Goal: Communication & Community: Answer question/provide support

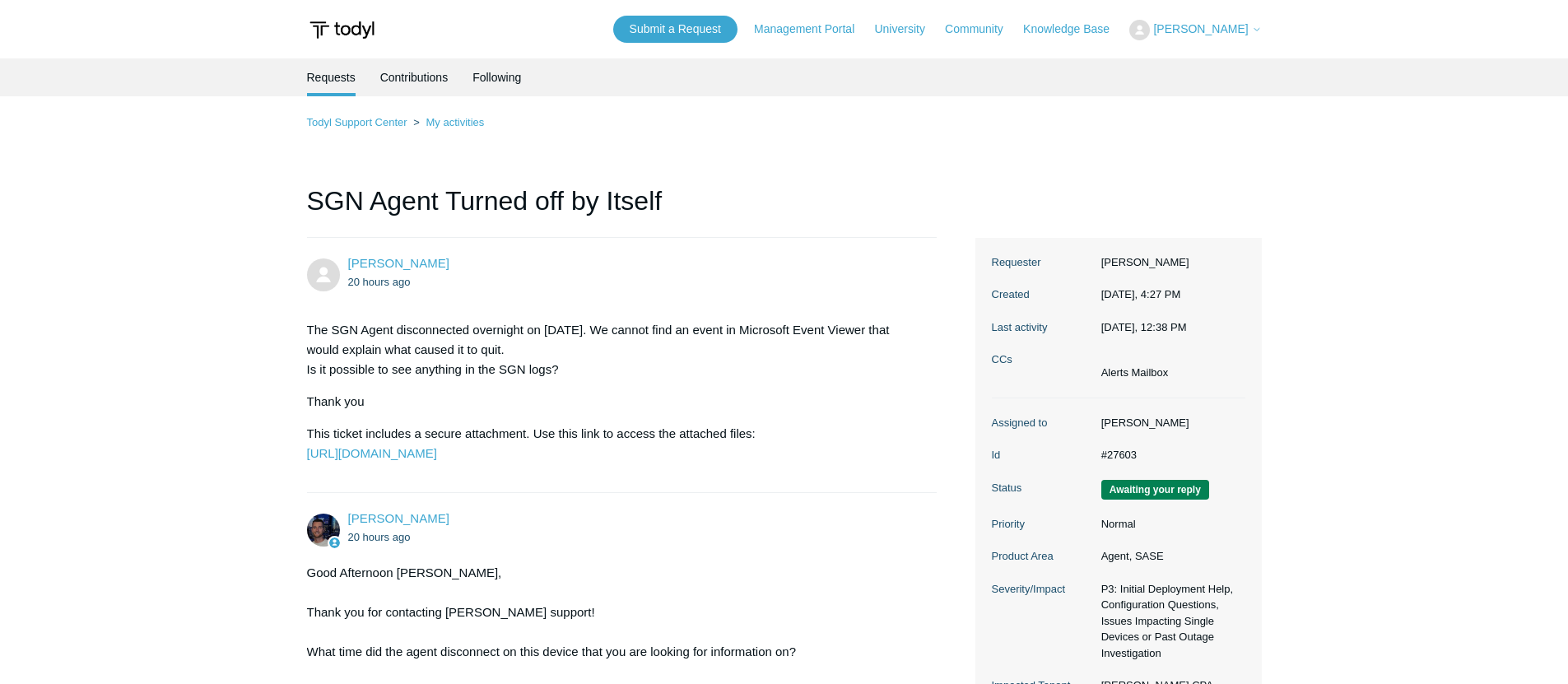
scroll to position [978, 0]
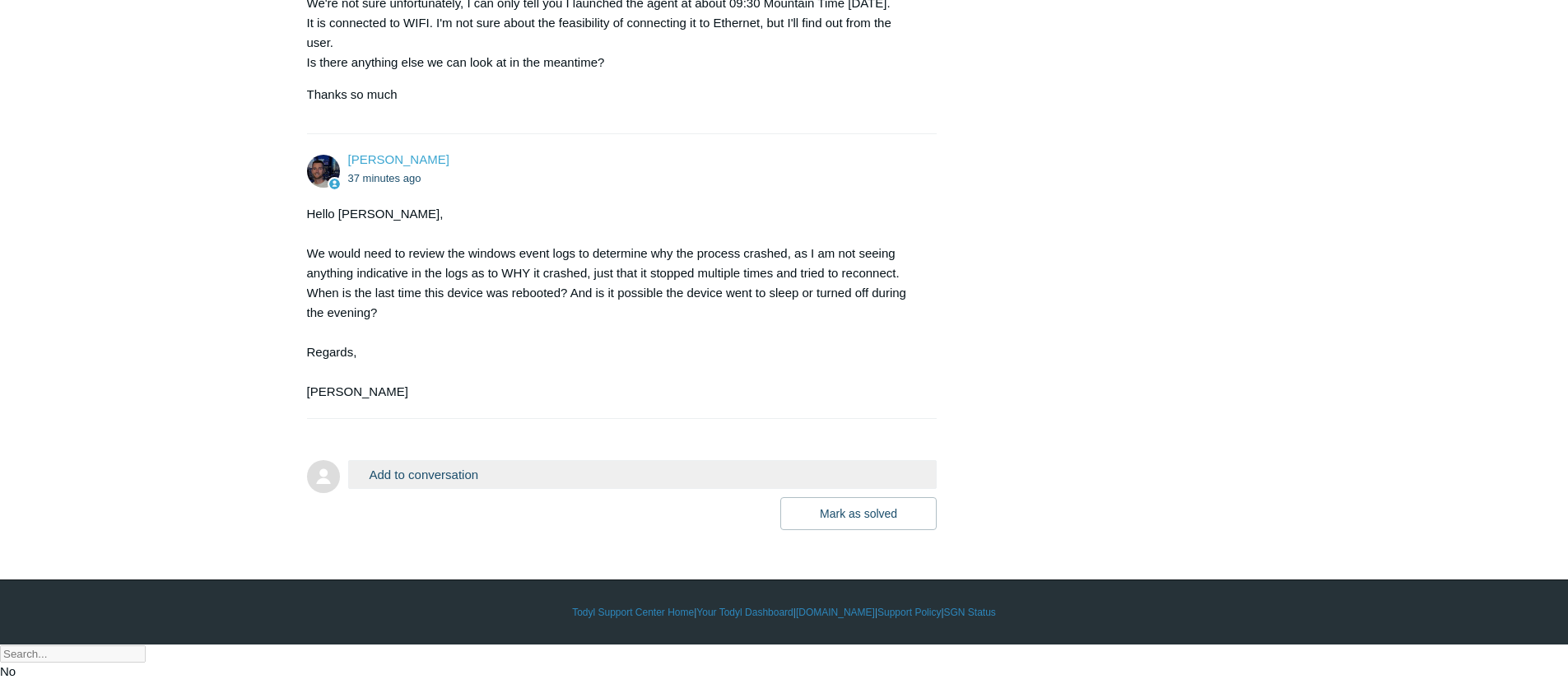
click at [510, 489] on button "Add to conversation" at bounding box center [642, 475] width 590 height 29
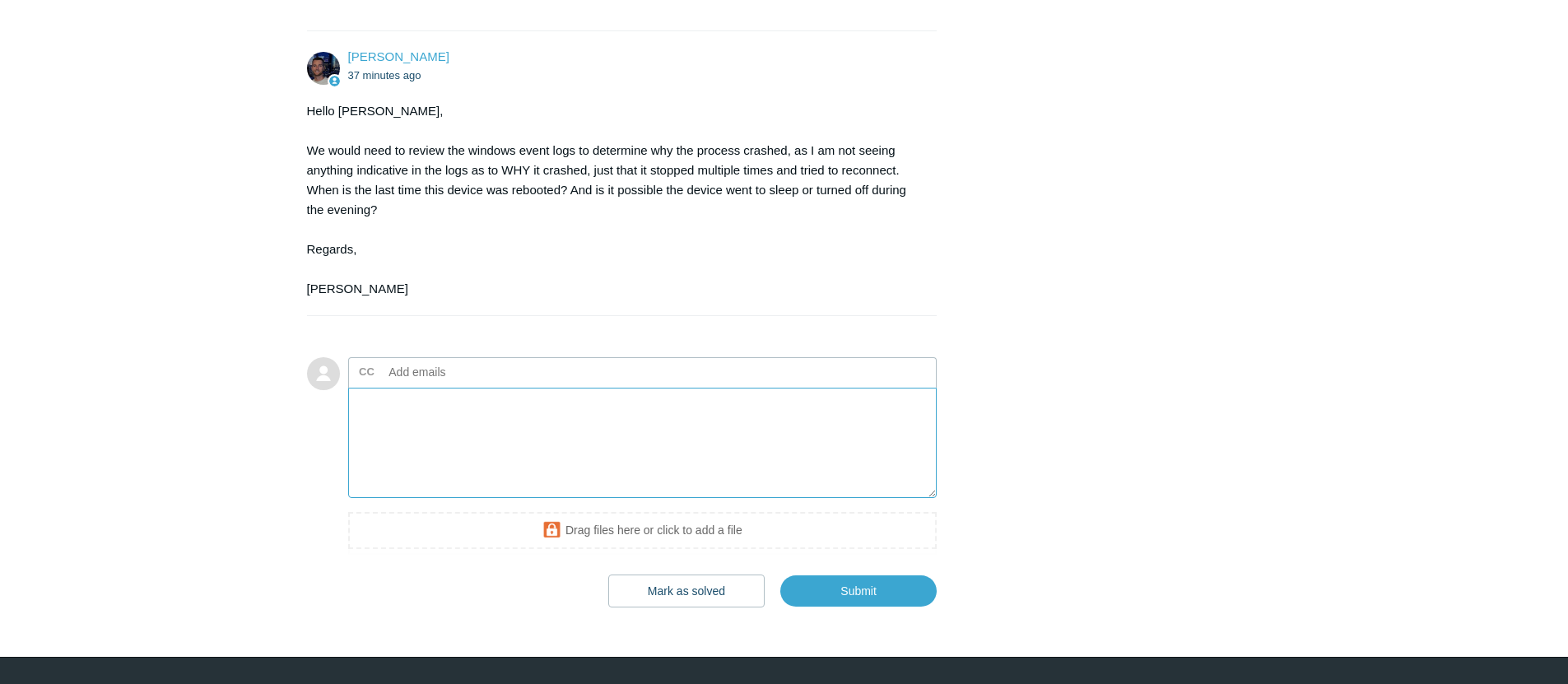
scroll to position [1159, 0]
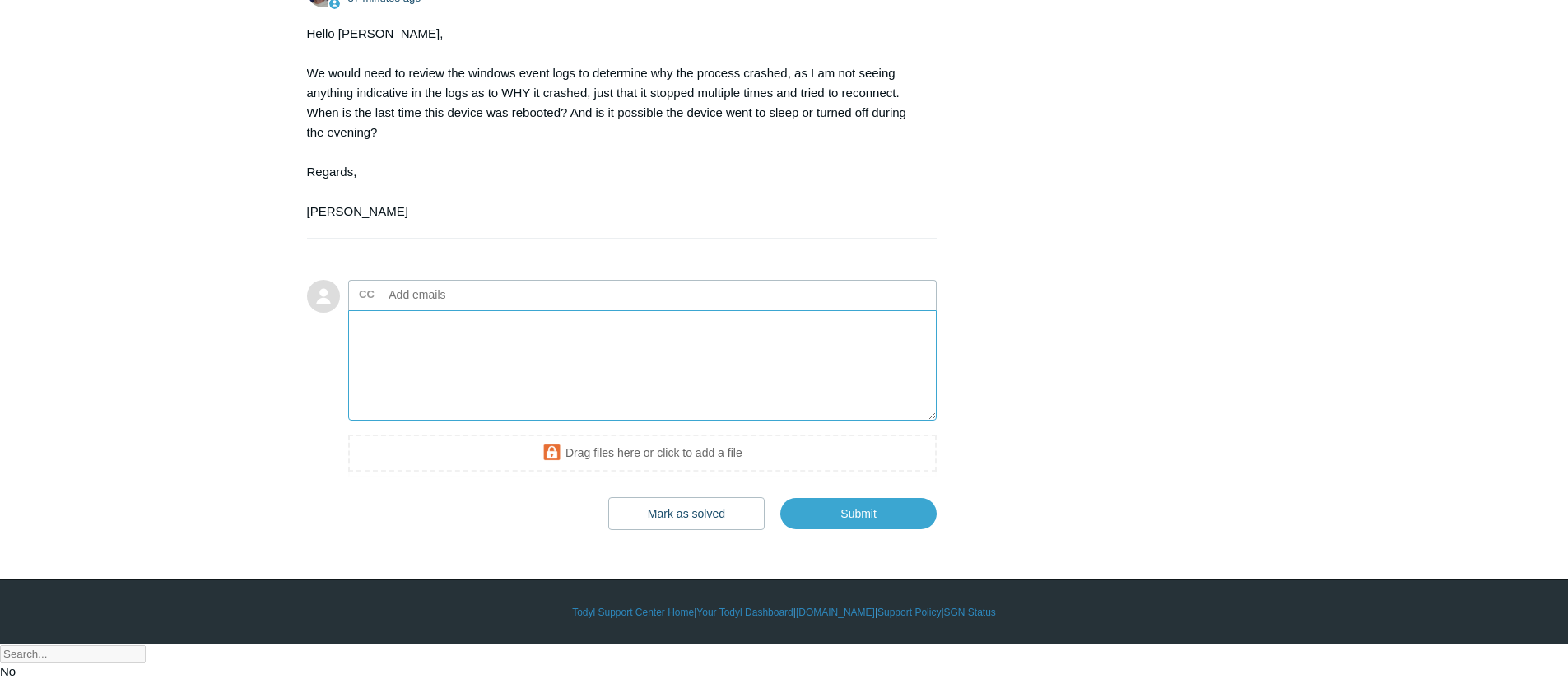
click at [507, 392] on textarea "Add your reply" at bounding box center [642, 366] width 590 height 111
click at [656, 391] on textarea "Add your reply" at bounding box center [642, 366] width 590 height 111
drag, startPoint x: 620, startPoint y: 392, endPoint x: 418, endPoint y: 392, distance: 202.0
click at [418, 392] on textarea "Hey [PERSON_NAME], The device was online the day before, and shouldn't have gon…" at bounding box center [642, 366] width 590 height 111
click at [834, 420] on textarea "Hey [PERSON_NAME], The device should't have gone to sleep, and definitely wasn'…" at bounding box center [642, 366] width 590 height 111
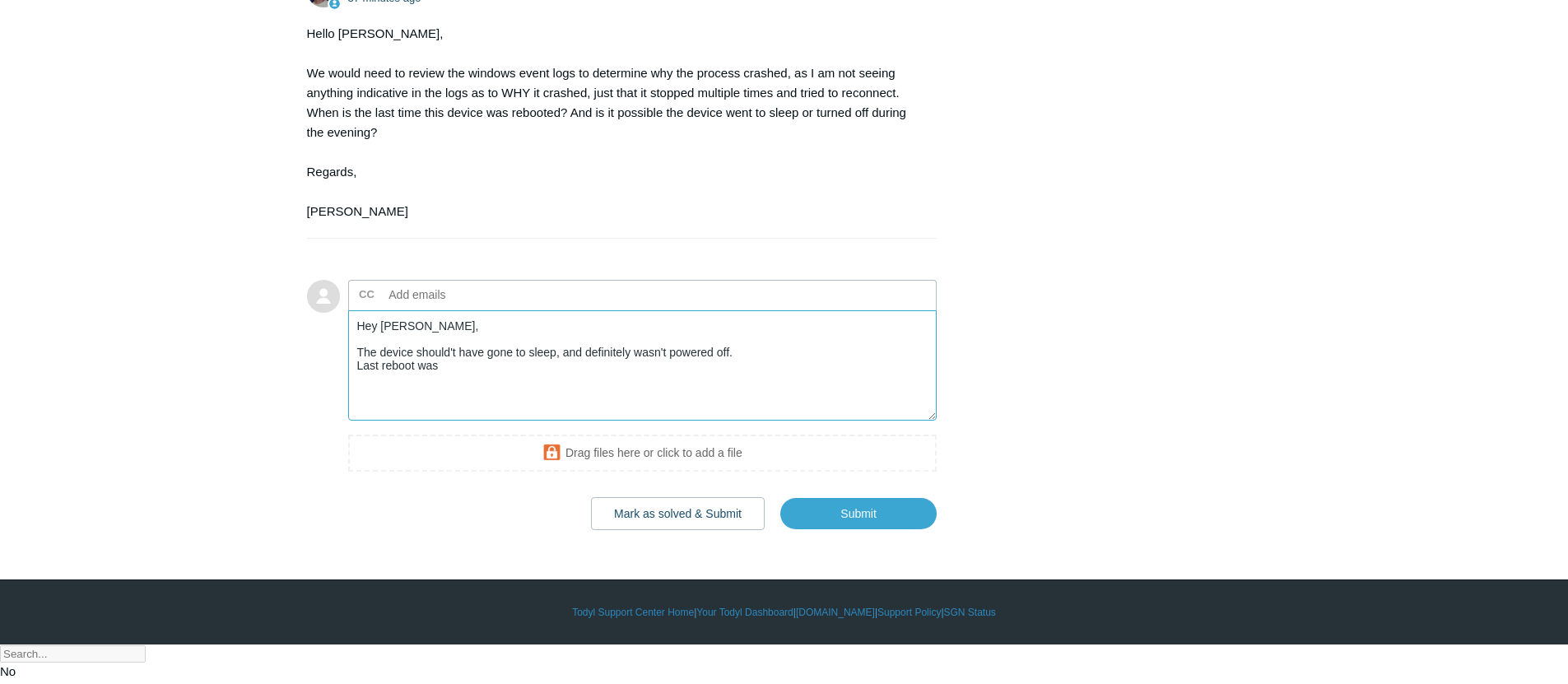
click at [434, 390] on textarea "Hey [PERSON_NAME], The device should't have gone to sleep, and definitely wasn'…" at bounding box center [642, 366] width 590 height 111
click at [681, 421] on textarea "Hey [PERSON_NAME], The device shouldn't have gone to sleep, and definitely wasn…" at bounding box center [642, 366] width 590 height 111
paste textarea "[DATE] 10:32 AM"
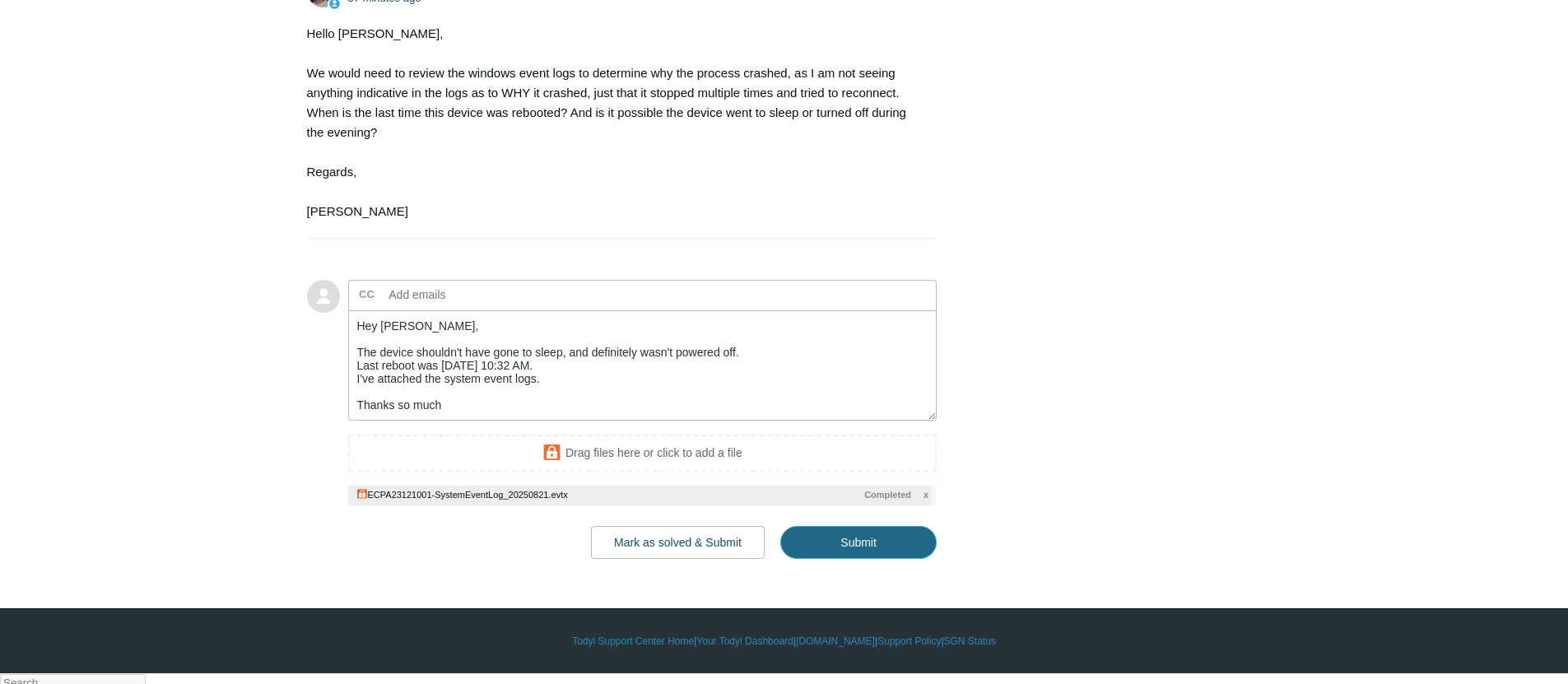
click at [814, 559] on input "Submit" at bounding box center [859, 543] width 157 height 33
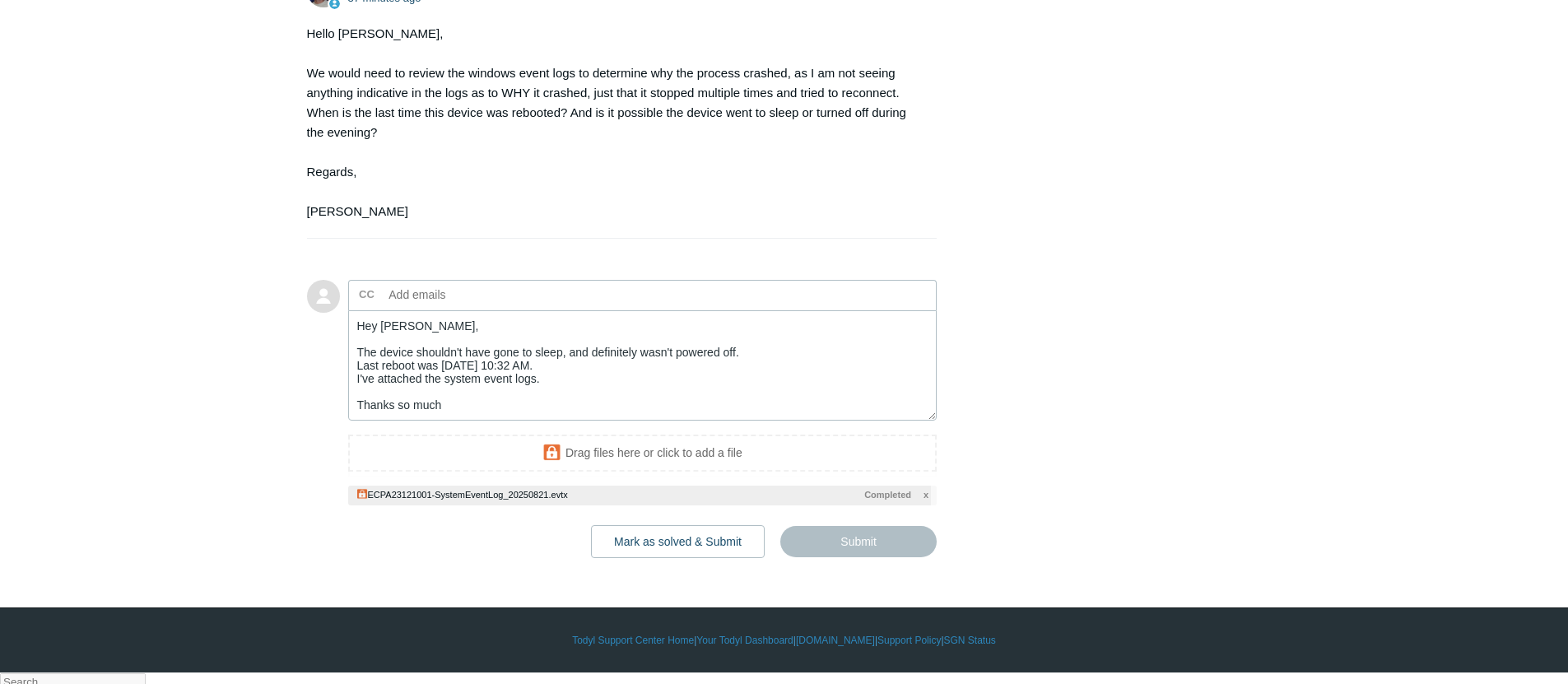
type textarea "Hey [PERSON_NAME], The device shouldn't have gone to sleep, and definitely wasn…"
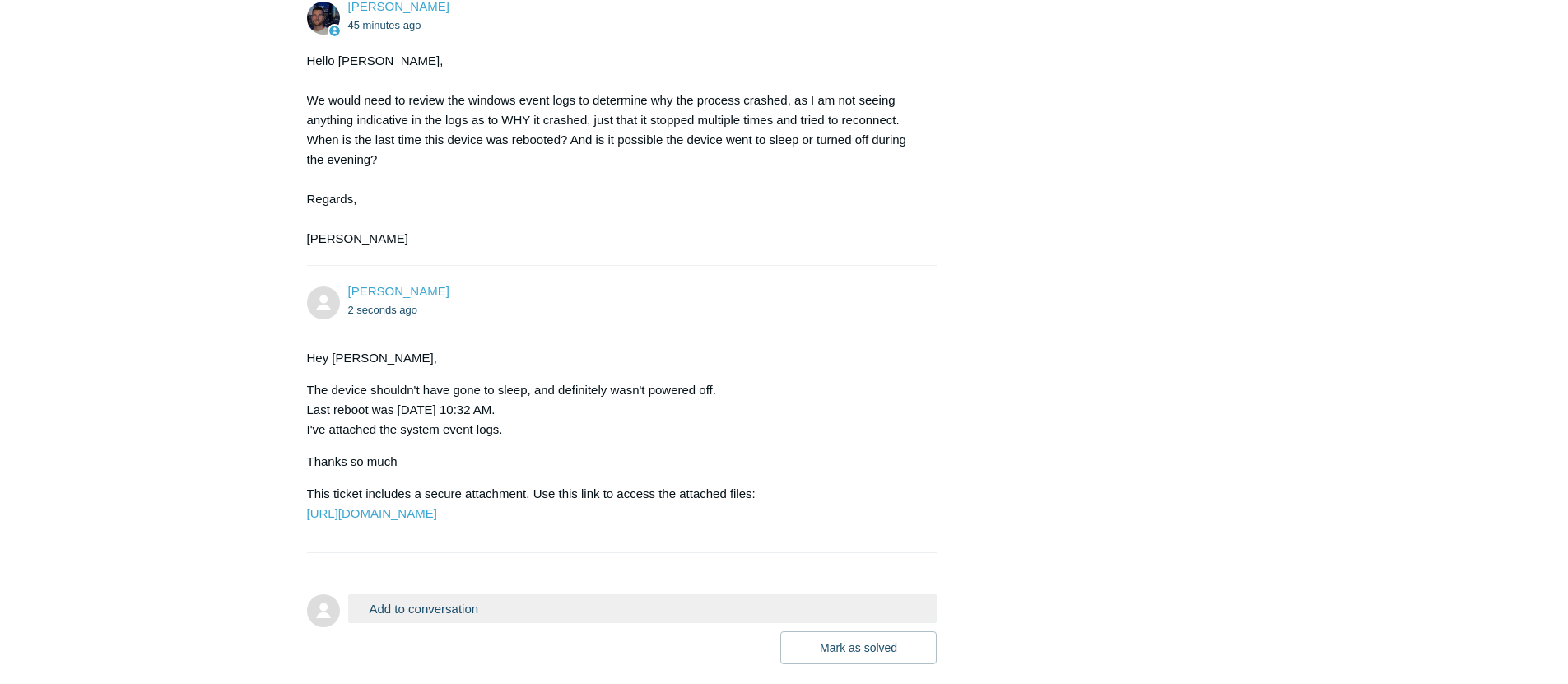
scroll to position [1219, 0]
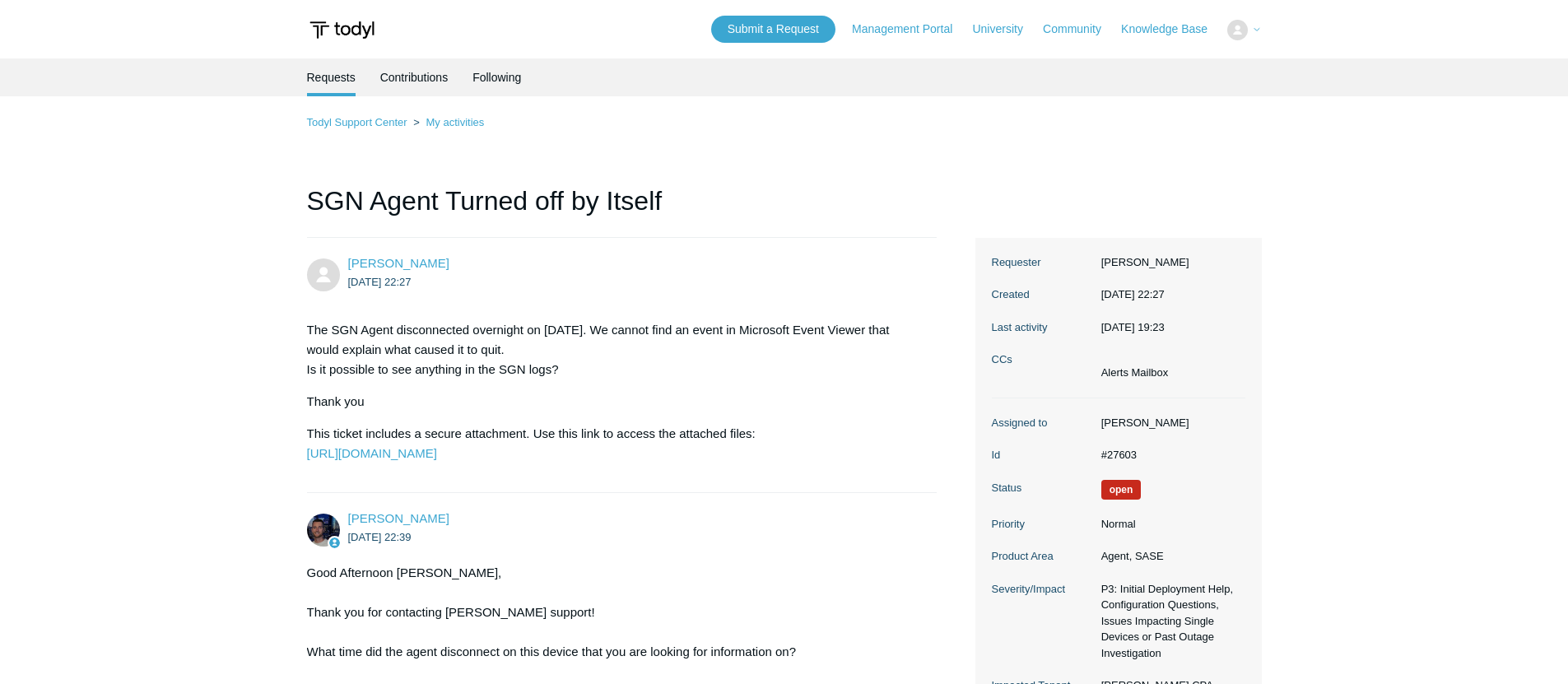
scroll to position [1219, 0]
